Goal: Find specific page/section: Find specific page/section

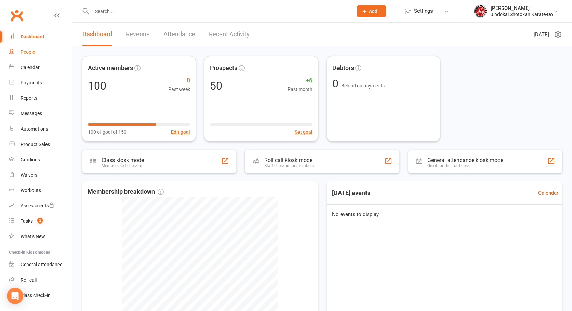
click at [16, 46] on link "People" at bounding box center [40, 51] width 63 height 15
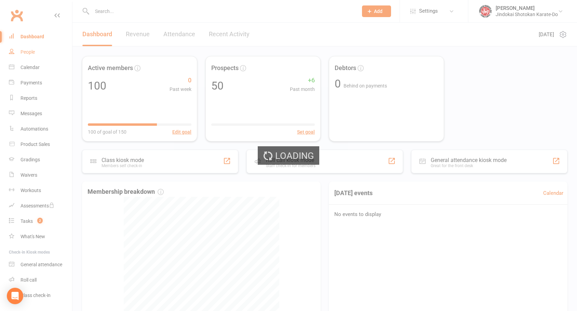
select select "100"
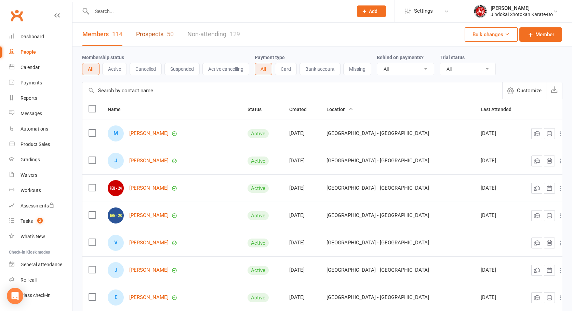
click at [150, 34] on link "Prospects 50" at bounding box center [155, 35] width 38 height 24
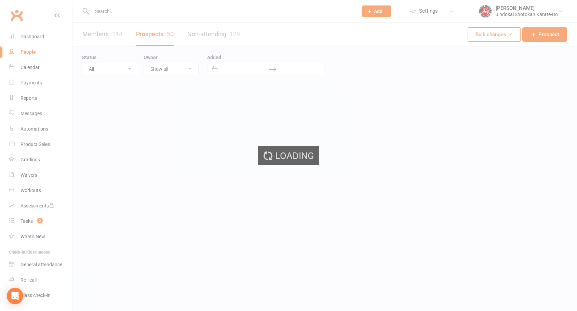
select select "100"
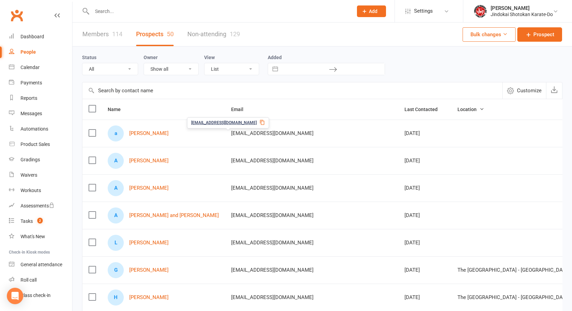
click at [231, 134] on span "yomoloja@gmail.com" at bounding box center [272, 133] width 82 height 13
click at [259, 122] on icon at bounding box center [261, 122] width 5 height 5
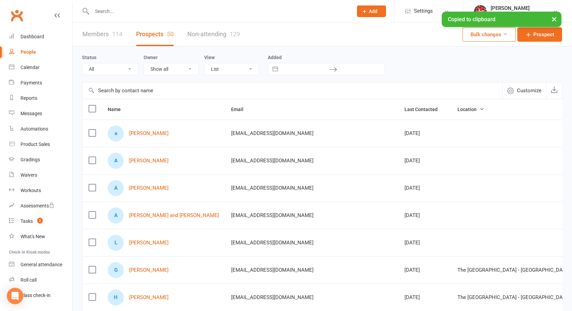
click at [120, 11] on input "text" at bounding box center [219, 11] width 258 height 10
paste input "yomoloja@gmail.com"
type input "yomoloja@gmail.com"
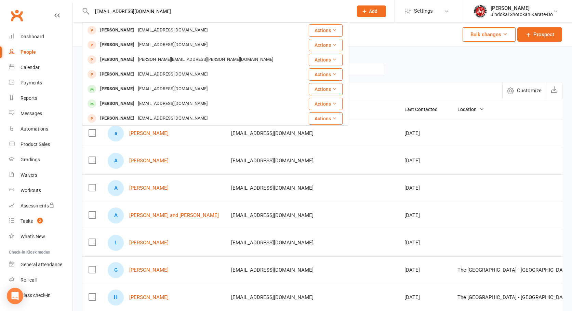
click at [415, 34] on div "Members 114 Prospects 50 Non-attending 129 Bulk changes Prospect" at bounding box center [321, 35] width 499 height 24
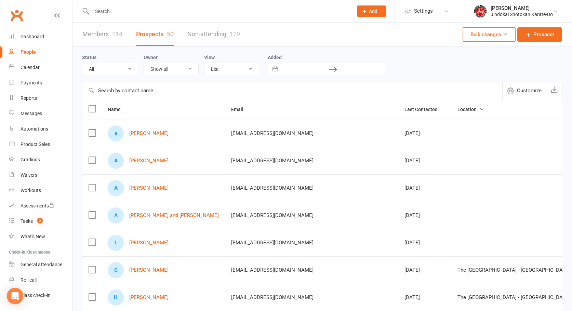
click at [16, 17] on link "Clubworx" at bounding box center [16, 15] width 17 height 17
